Goal: Task Accomplishment & Management: Complete application form

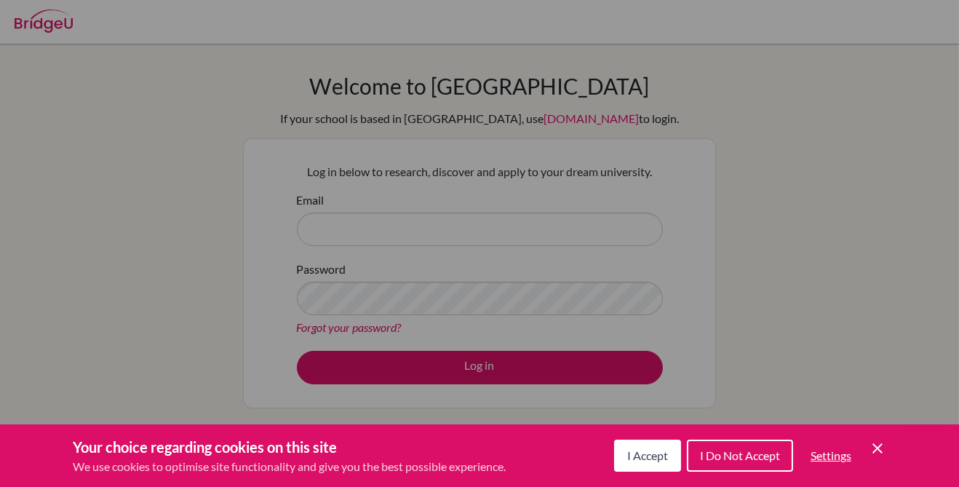
click at [494, 228] on div "Cookie Preferences" at bounding box center [479, 243] width 959 height 487
click at [661, 452] on span "I Accept" at bounding box center [647, 455] width 41 height 14
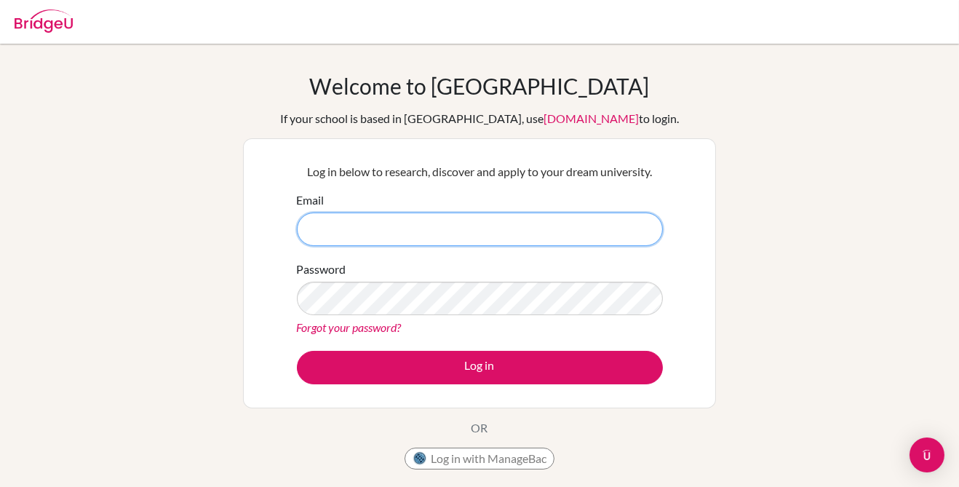
click at [507, 224] on input "Email" at bounding box center [480, 228] width 366 height 33
type input "[EMAIL_ADDRESS][DOMAIN_NAME]"
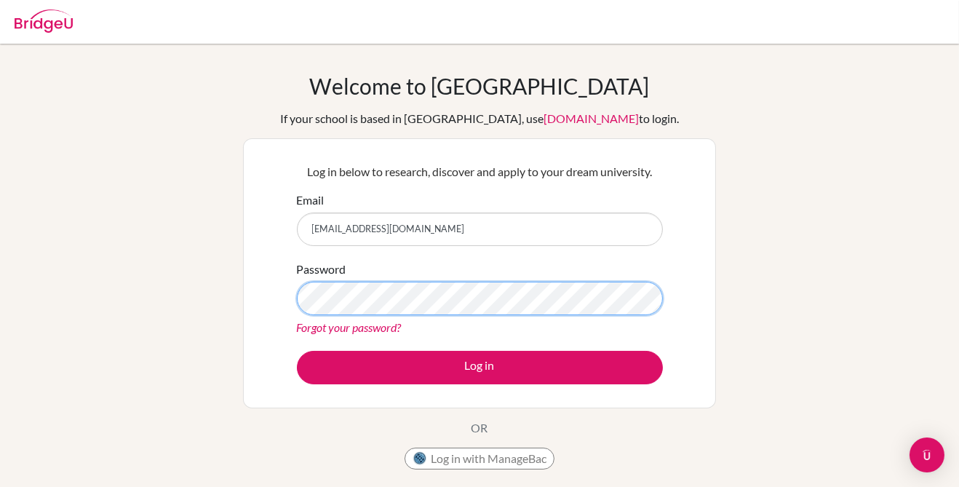
click at [297, 351] on button "Log in" at bounding box center [480, 367] width 366 height 33
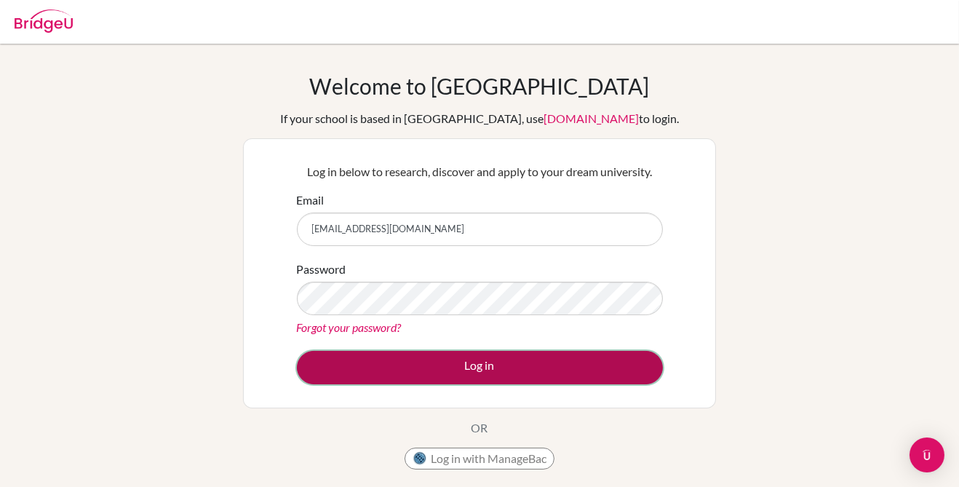
click at [513, 372] on button "Log in" at bounding box center [480, 367] width 366 height 33
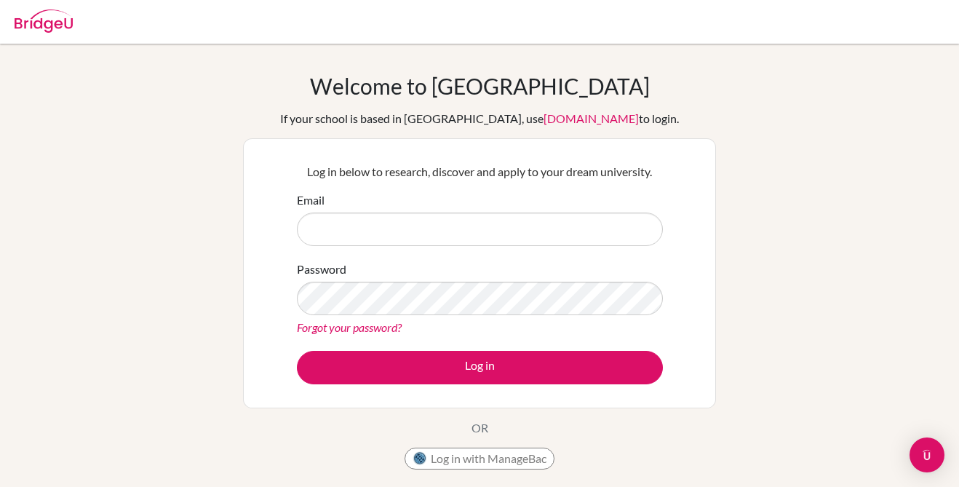
scroll to position [65, 0]
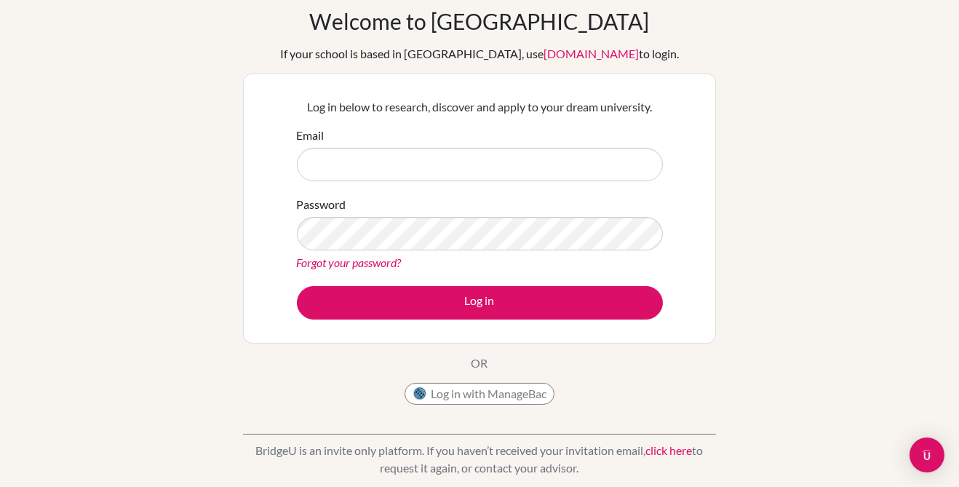
click at [308, 176] on input "Email" at bounding box center [480, 164] width 366 height 33
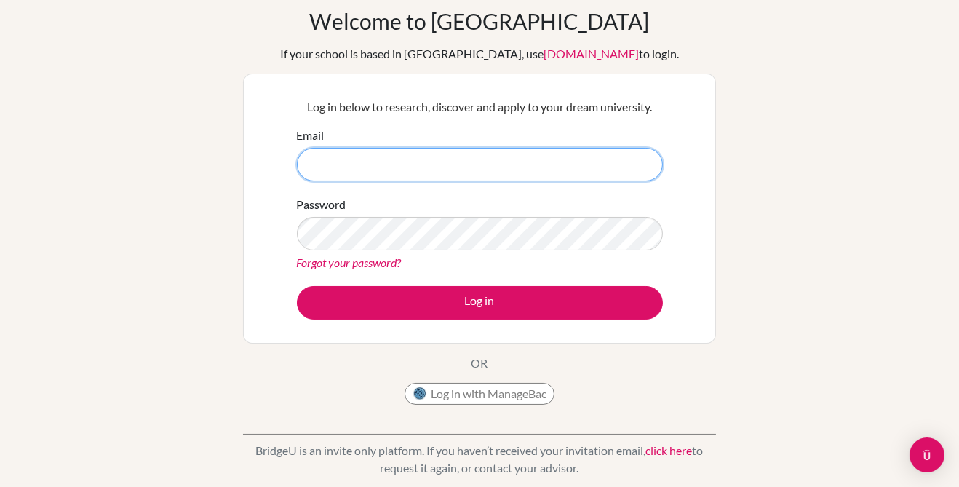
type input "[EMAIL_ADDRESS][DOMAIN_NAME]"
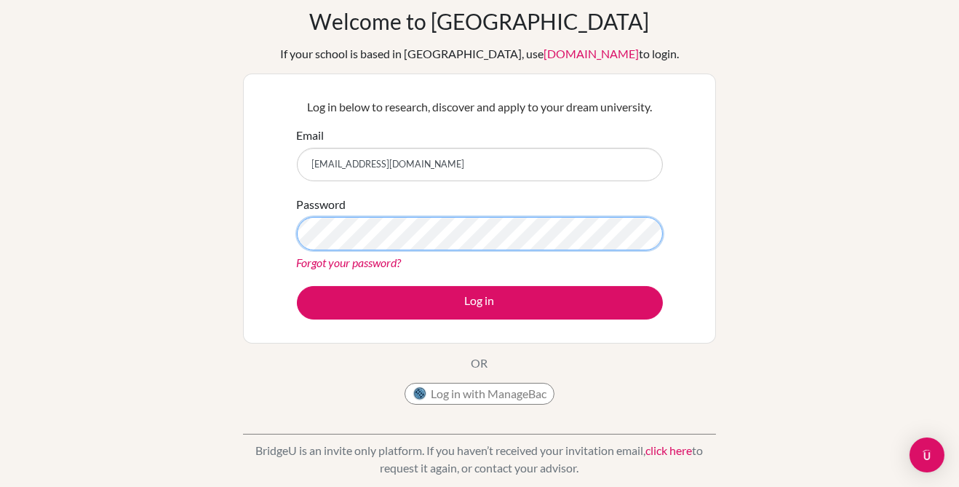
click at [297, 286] on button "Log in" at bounding box center [480, 302] width 366 height 33
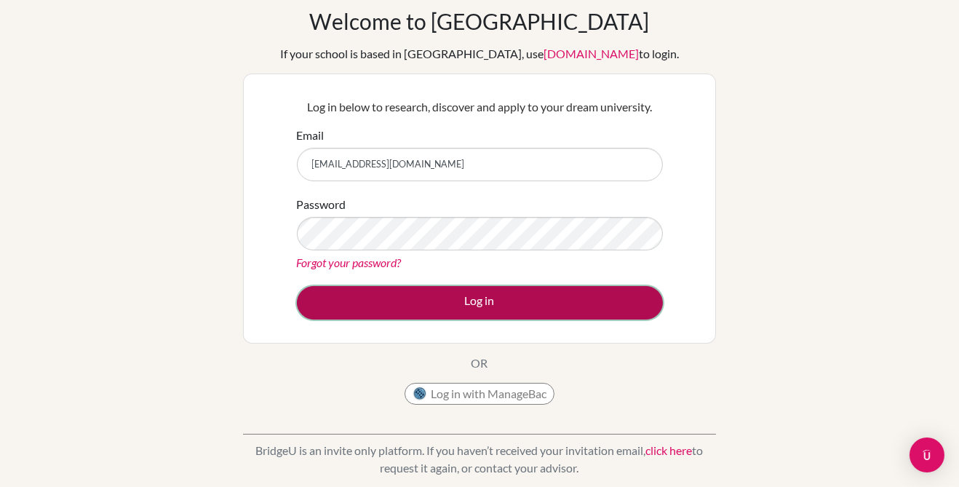
click at [527, 308] on button "Log in" at bounding box center [480, 302] width 366 height 33
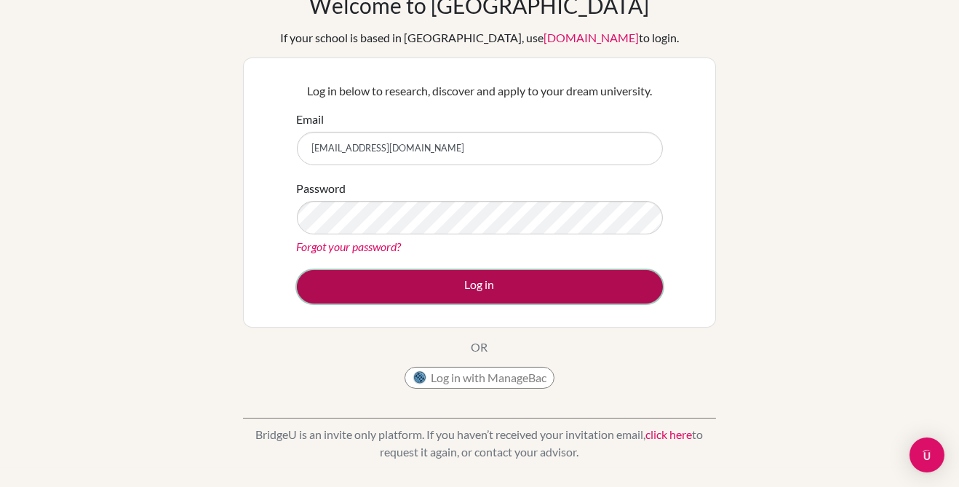
scroll to position [80, 0]
